Goal: Information Seeking & Learning: Learn about a topic

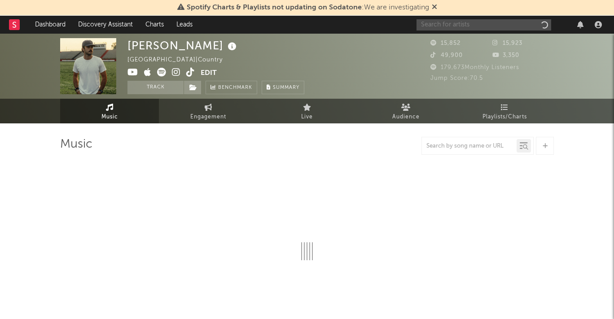
click at [503, 26] on input "text" at bounding box center [484, 24] width 135 height 11
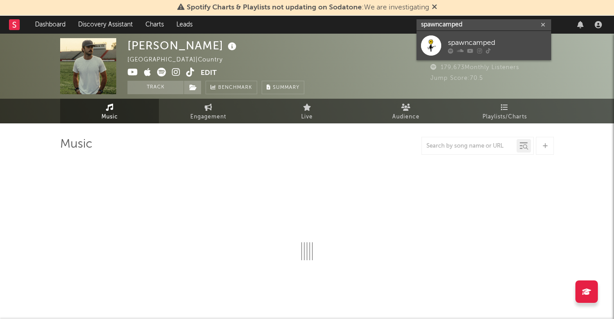
type input "spawncamped"
click at [512, 51] on div at bounding box center [497, 50] width 99 height 5
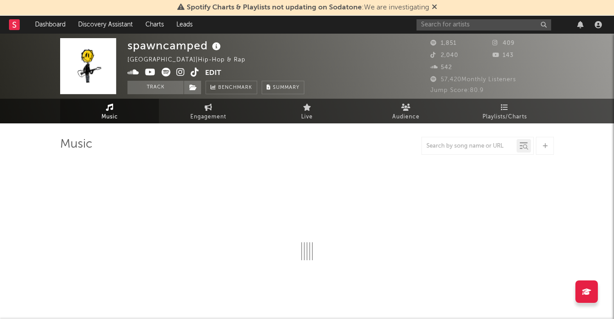
select select "1w"
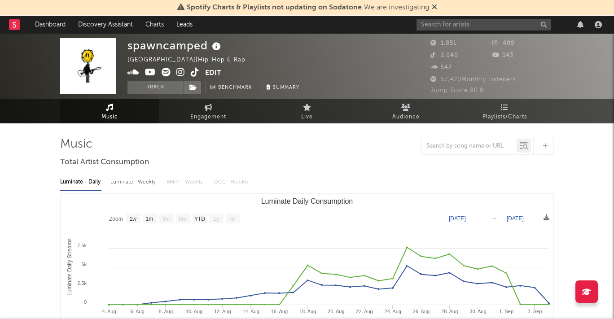
select select "6m"
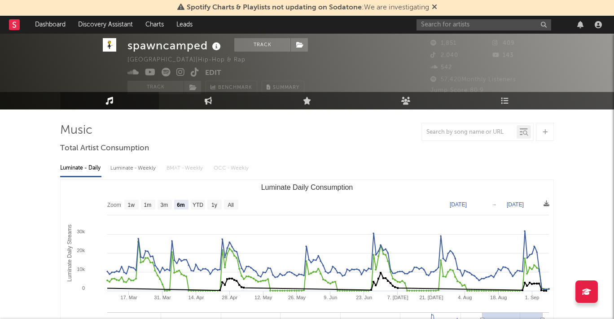
scroll to position [17, 0]
